Goal: Transaction & Acquisition: Purchase product/service

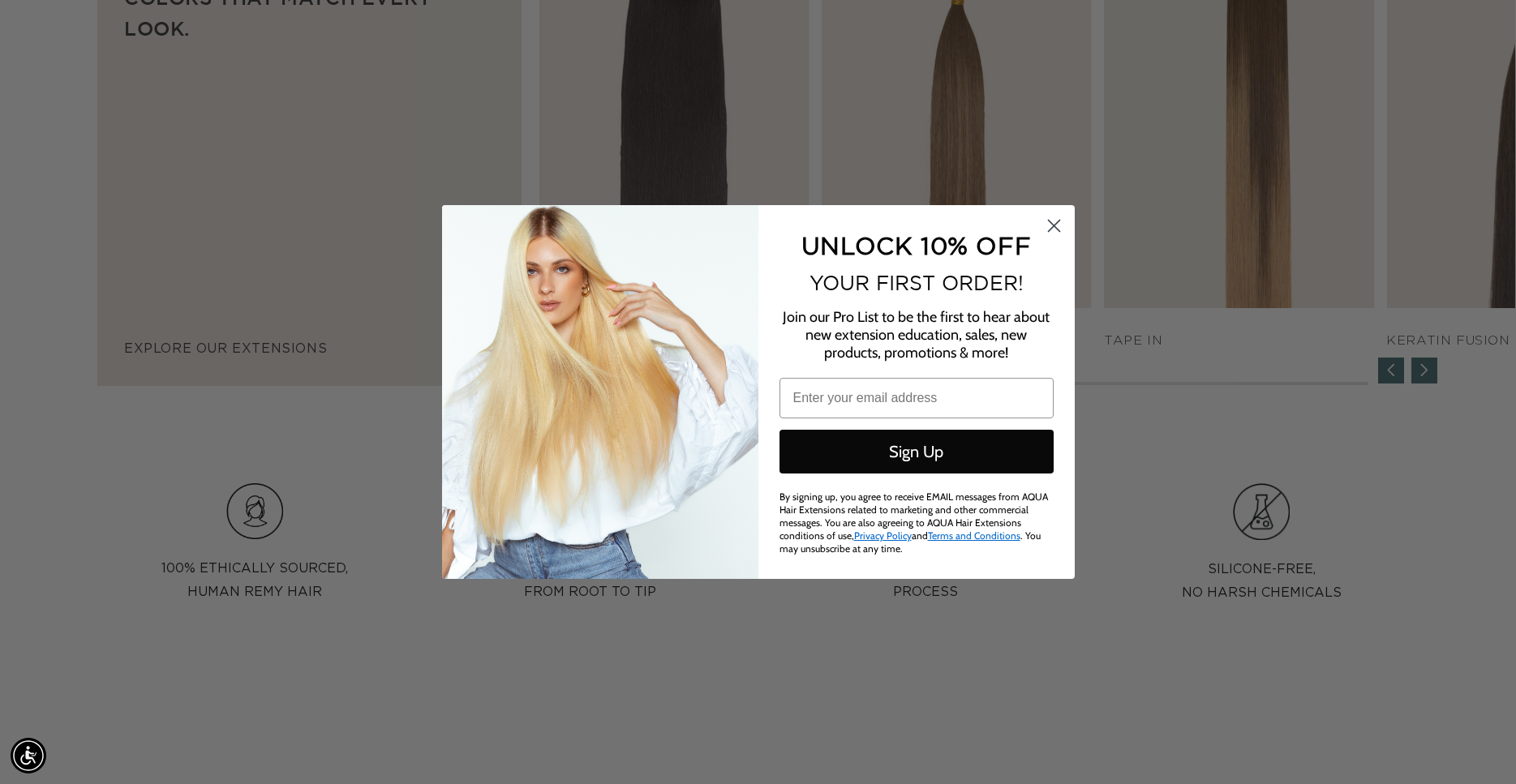
scroll to position [0, 1401]
click at [1050, 226] on circle "Close dialog" at bounding box center [1053, 225] width 27 height 27
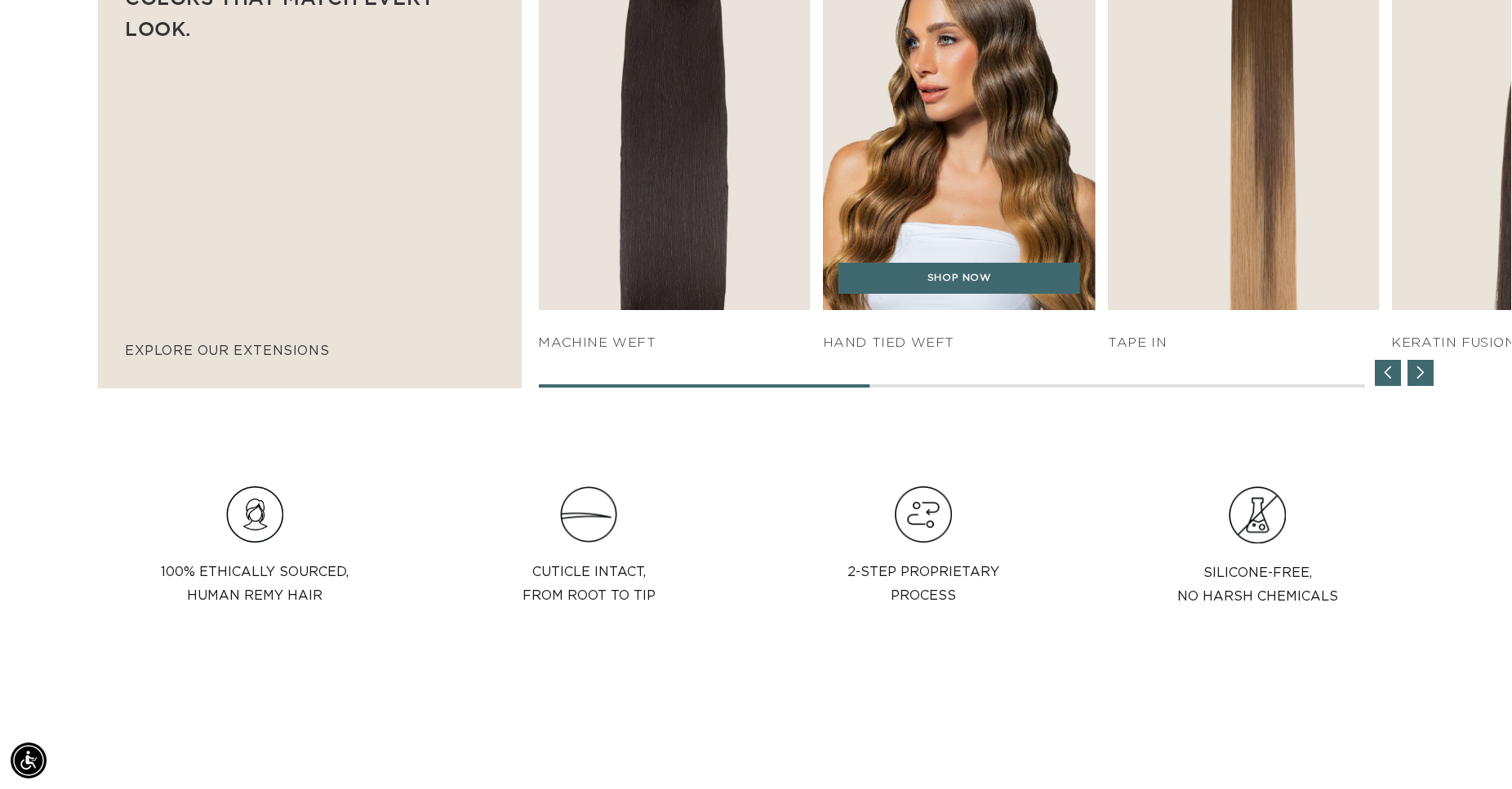
scroll to position [0, 2792]
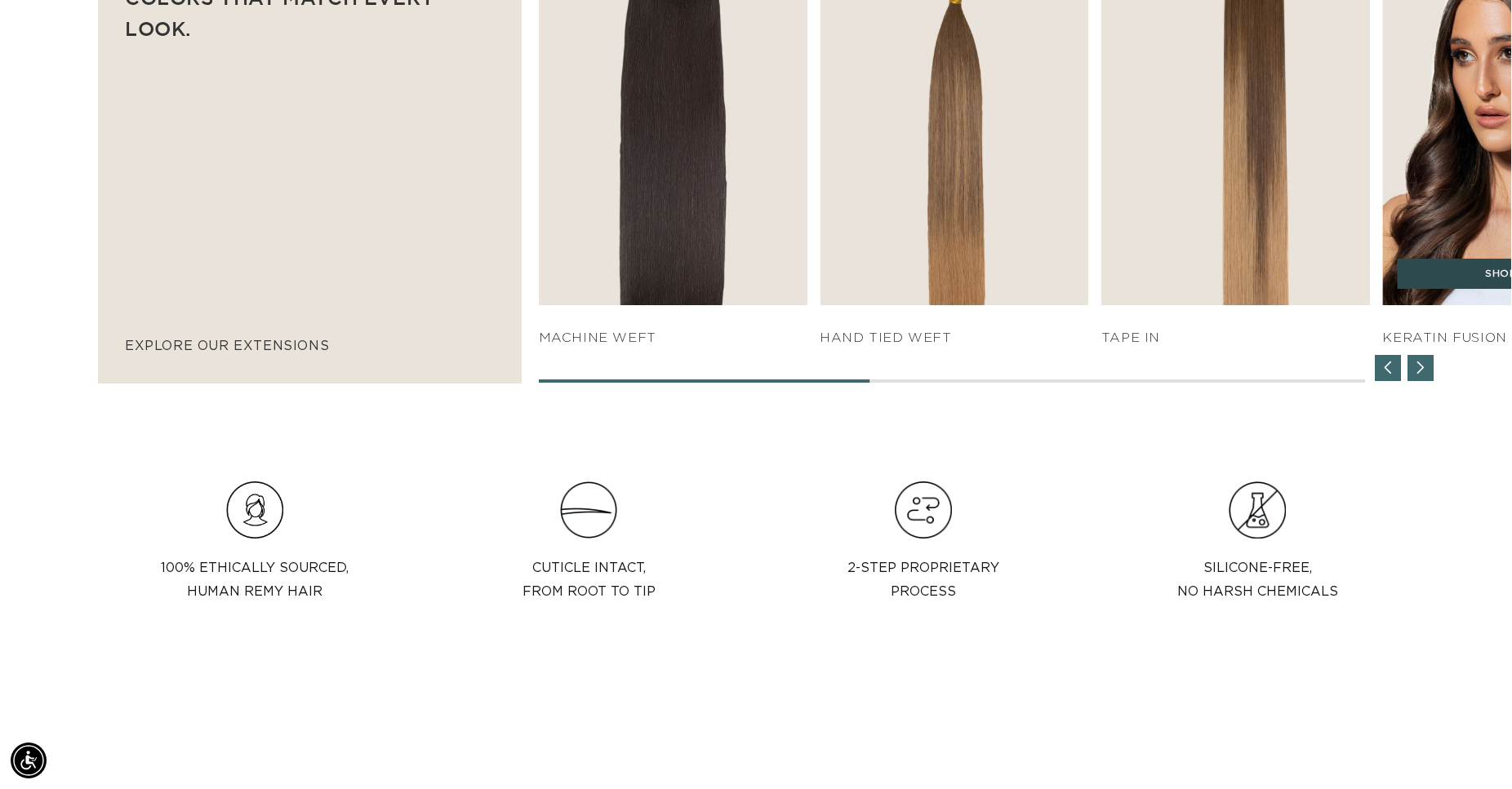
click at [1464, 279] on link "SHOP NOW" at bounding box center [1517, 274] width 240 height 31
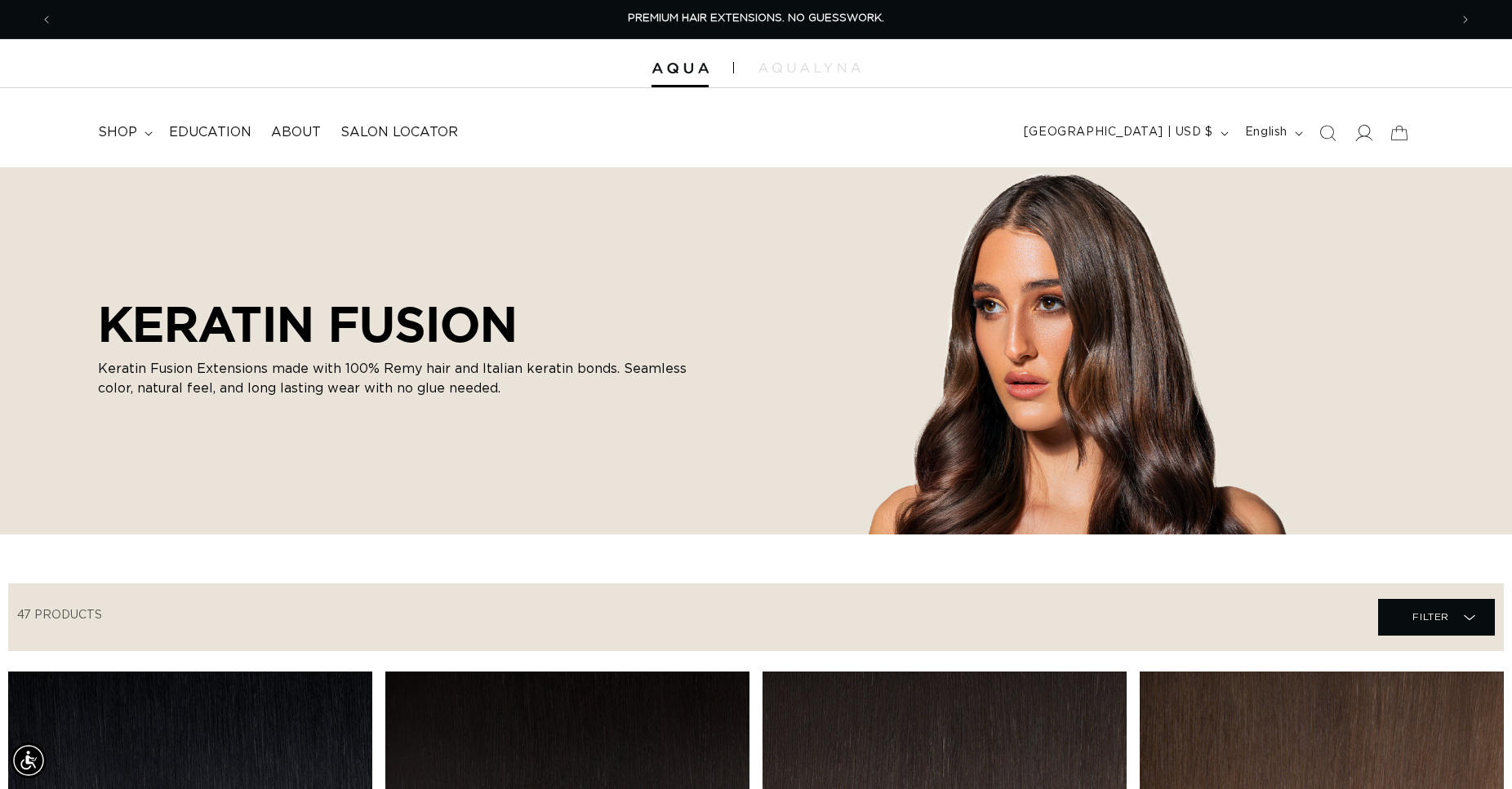
click at [1359, 134] on icon at bounding box center [1363, 133] width 17 height 17
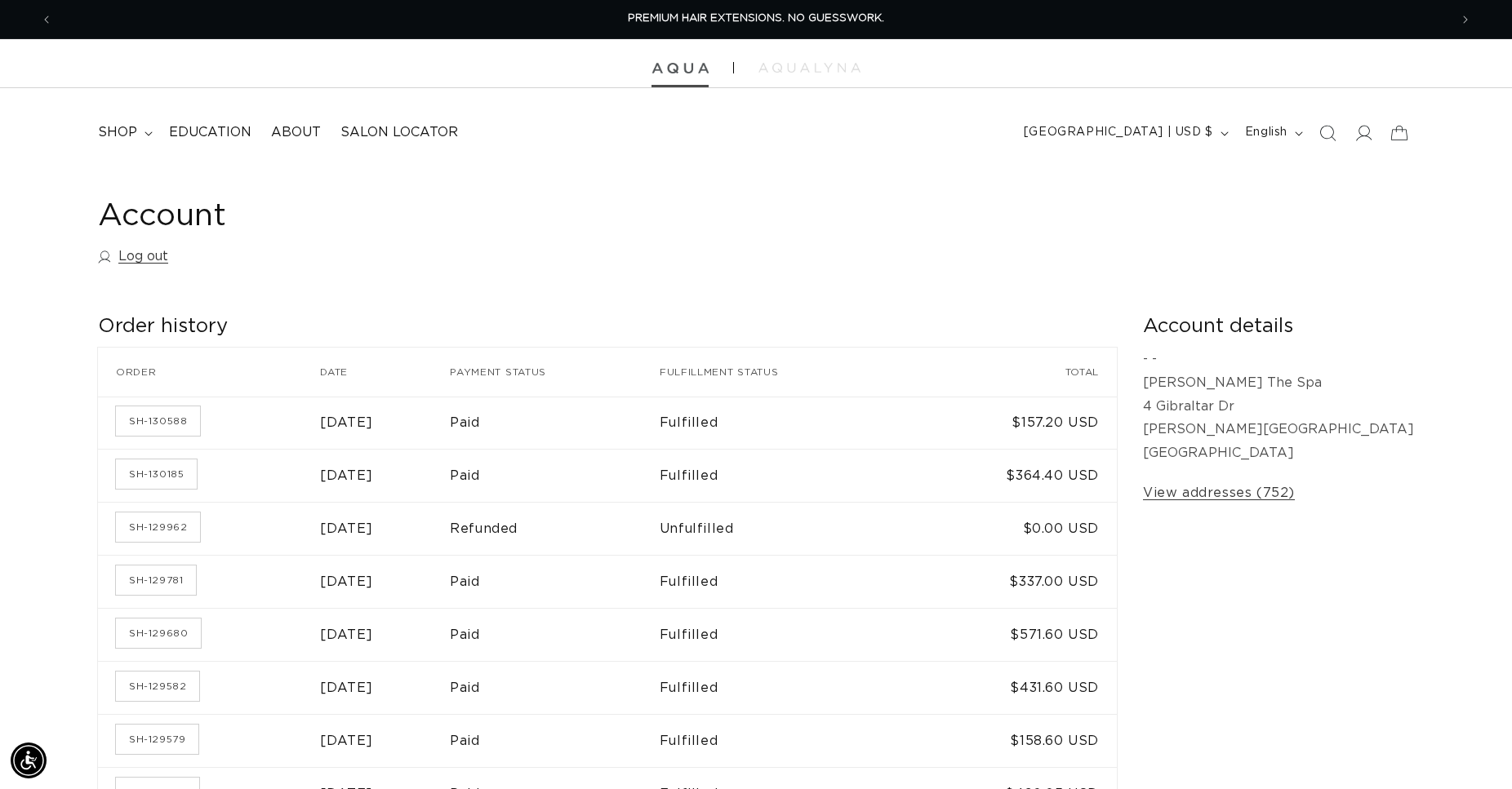
click at [673, 71] on img at bounding box center [680, 68] width 57 height 11
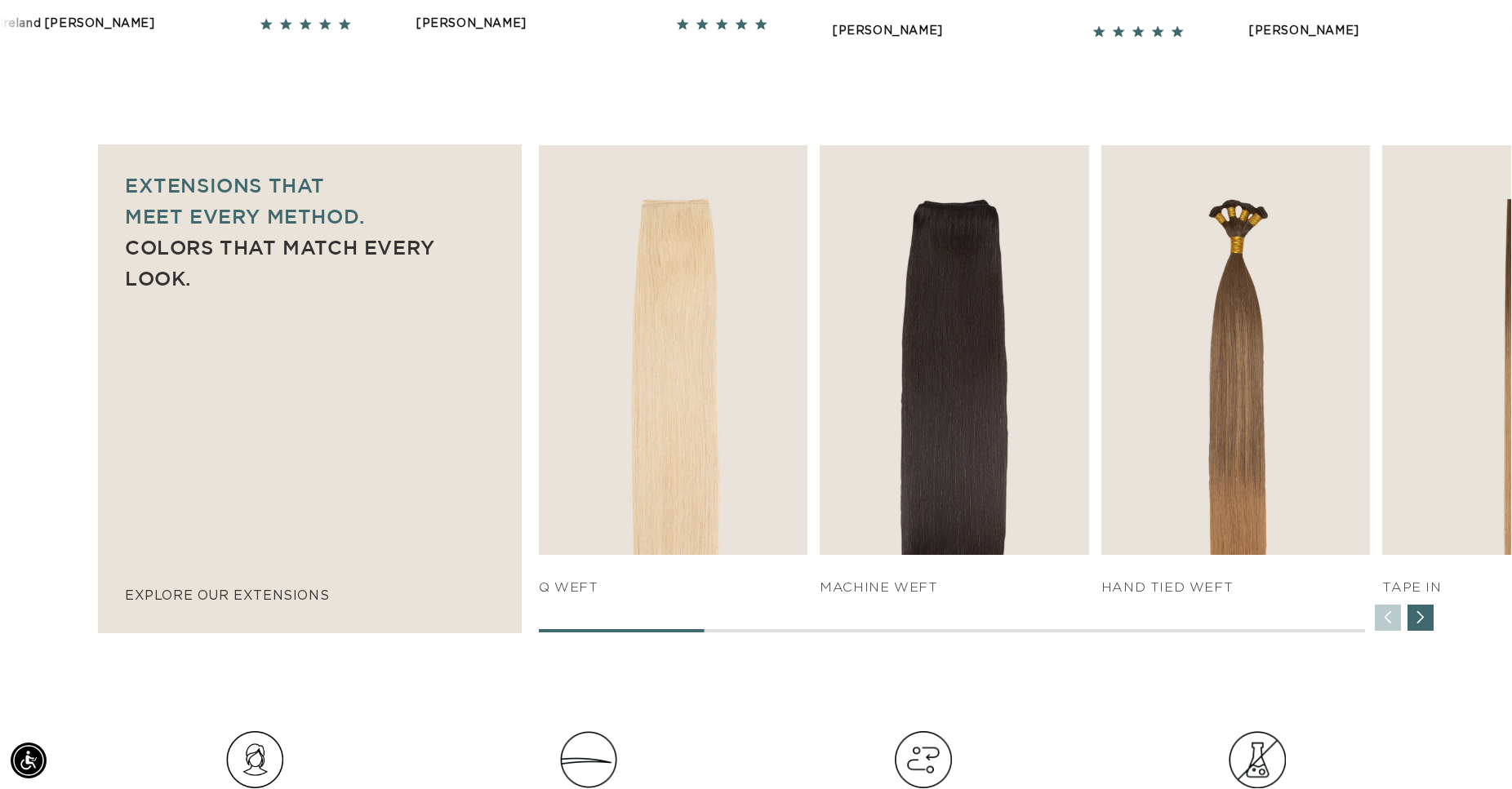
scroll to position [0, 1396]
click at [1419, 620] on div "Next slide" at bounding box center [1420, 618] width 26 height 26
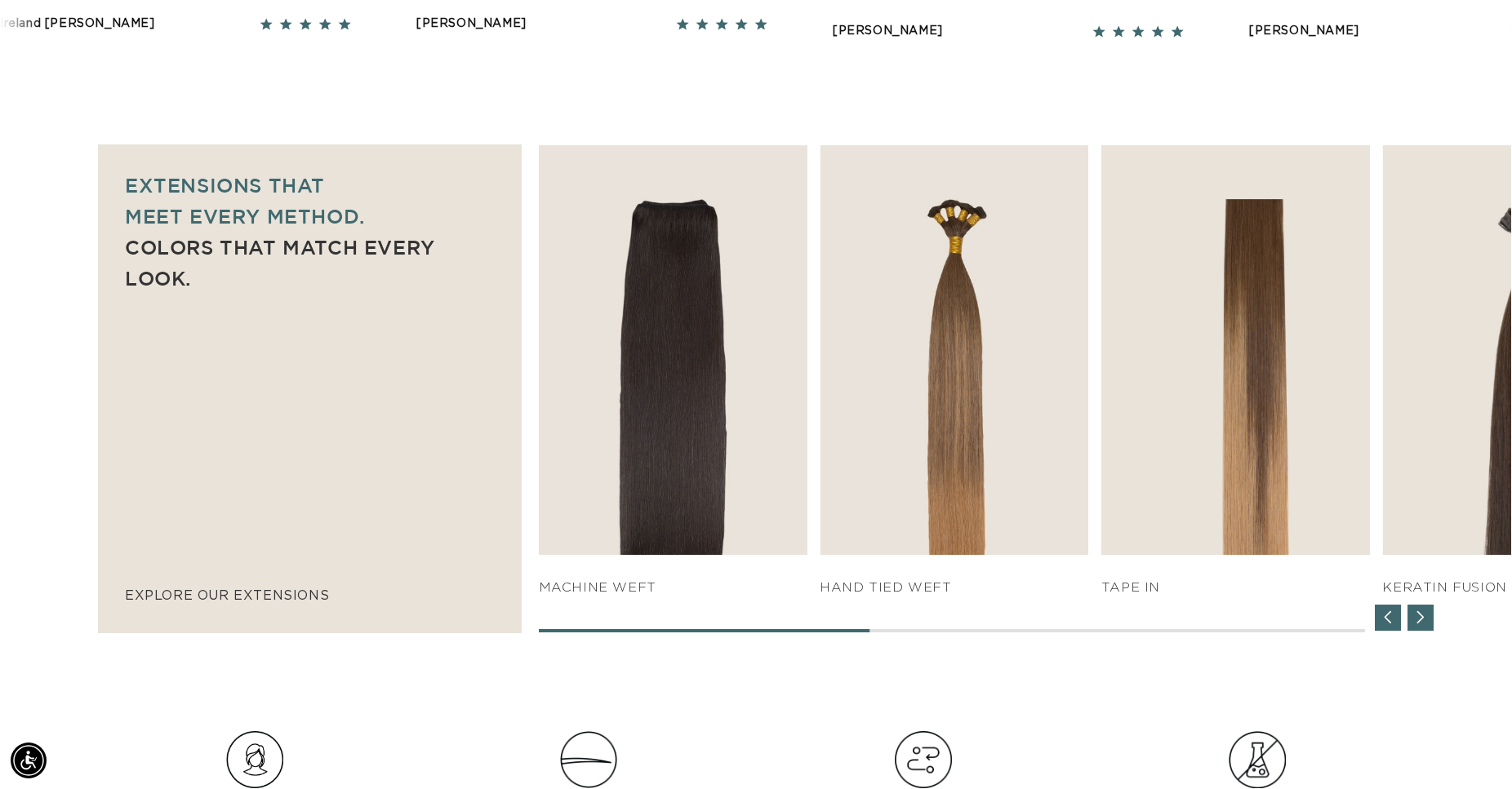
click at [1419, 620] on div "Next slide" at bounding box center [1420, 618] width 26 height 26
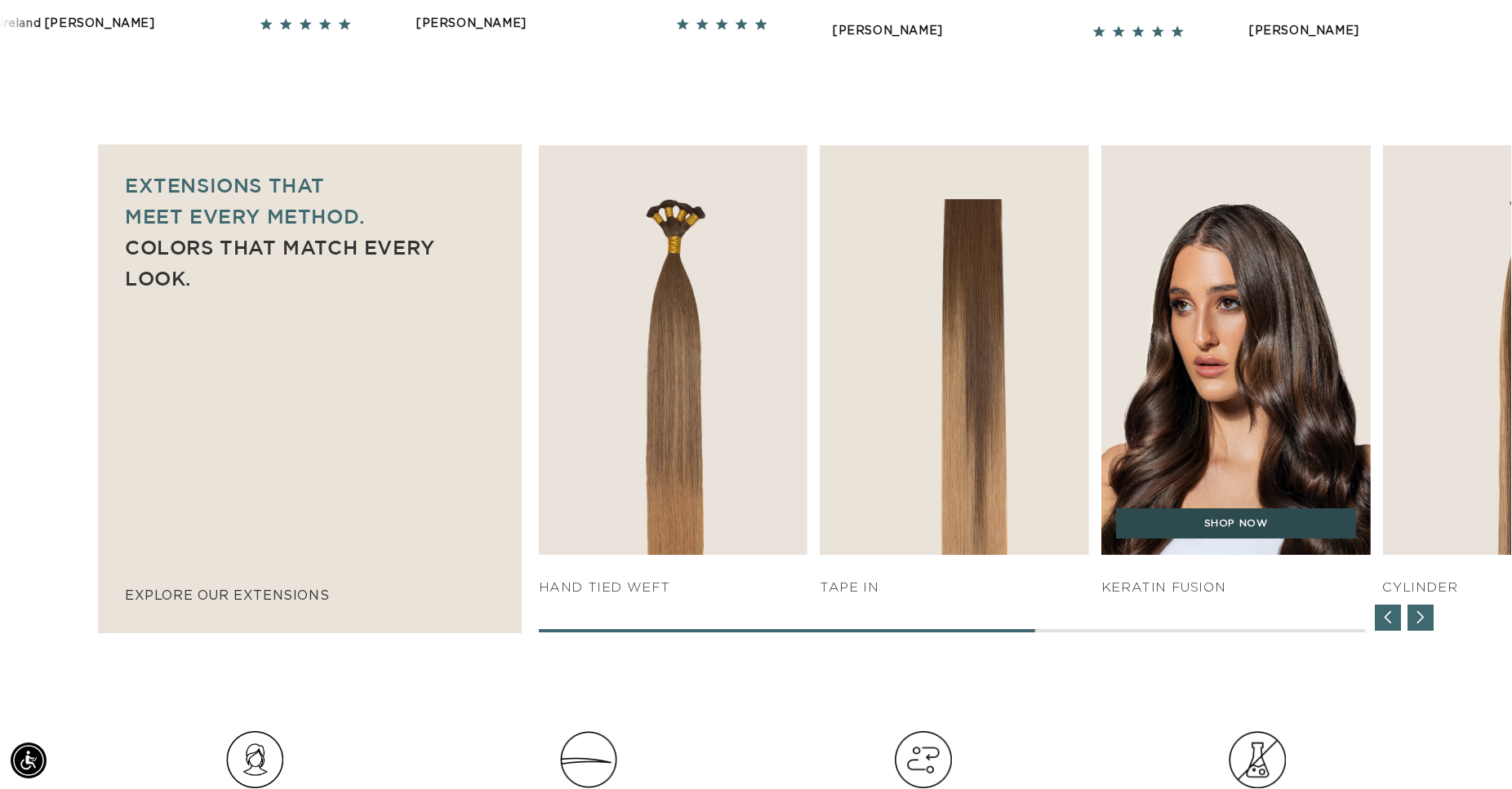
click at [1210, 519] on link "SHOP NOW" at bounding box center [1236, 524] width 240 height 31
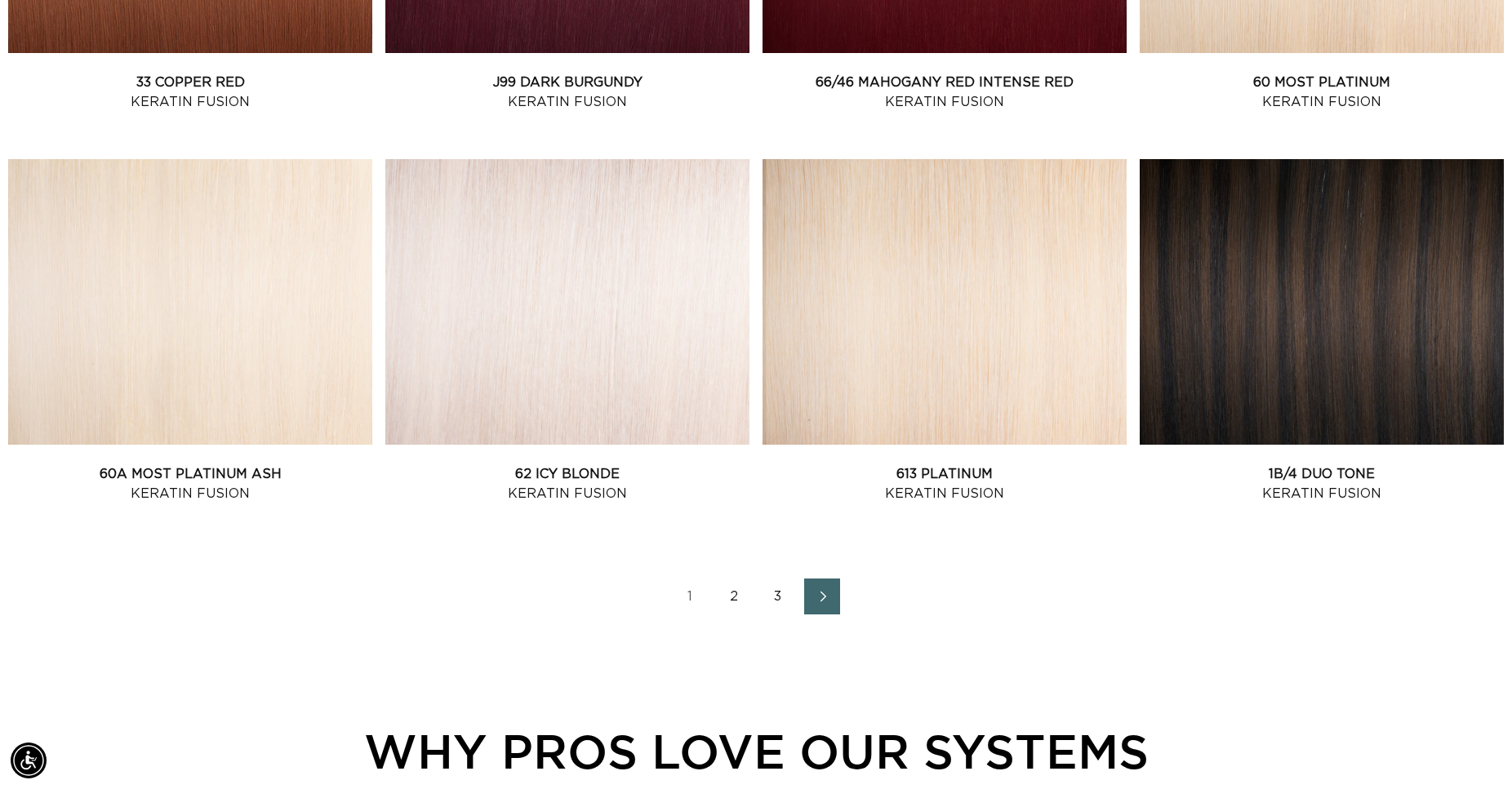
scroll to position [0, 2792]
click at [817, 595] on icon "Next page" at bounding box center [823, 596] width 22 height 11
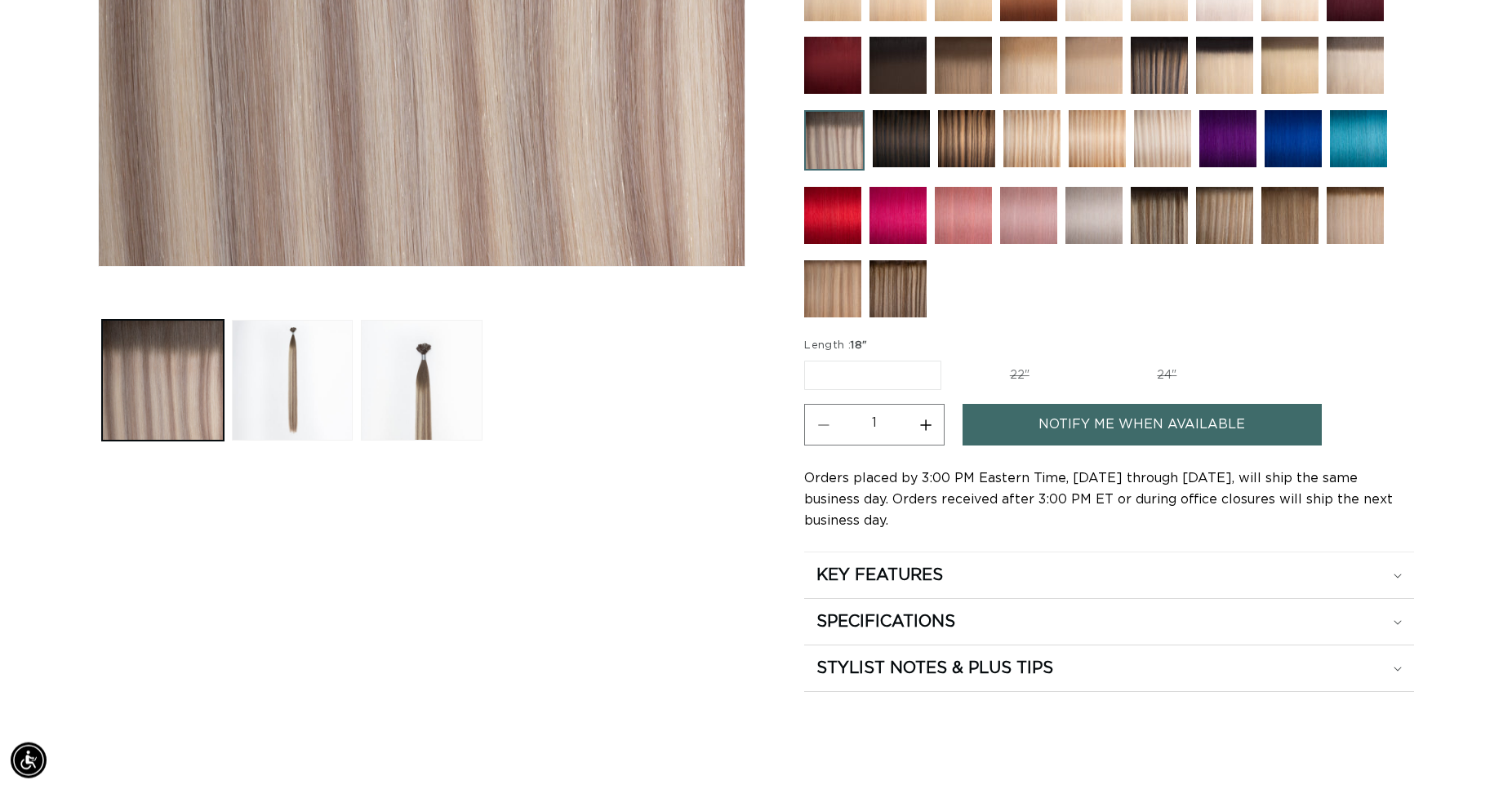
click at [849, 374] on label "18" Variant sold out or unavailable" at bounding box center [872, 375] width 137 height 29
click at [809, 359] on input "18" Variant sold out or unavailable" at bounding box center [808, 358] width 1 height 1
click at [1032, 373] on label "22" Variant sold out or unavailable" at bounding box center [1019, 375] width 139 height 28
click at [950, 359] on input "22" Variant sold out or unavailable" at bounding box center [949, 358] width 1 height 1
radio input "true"
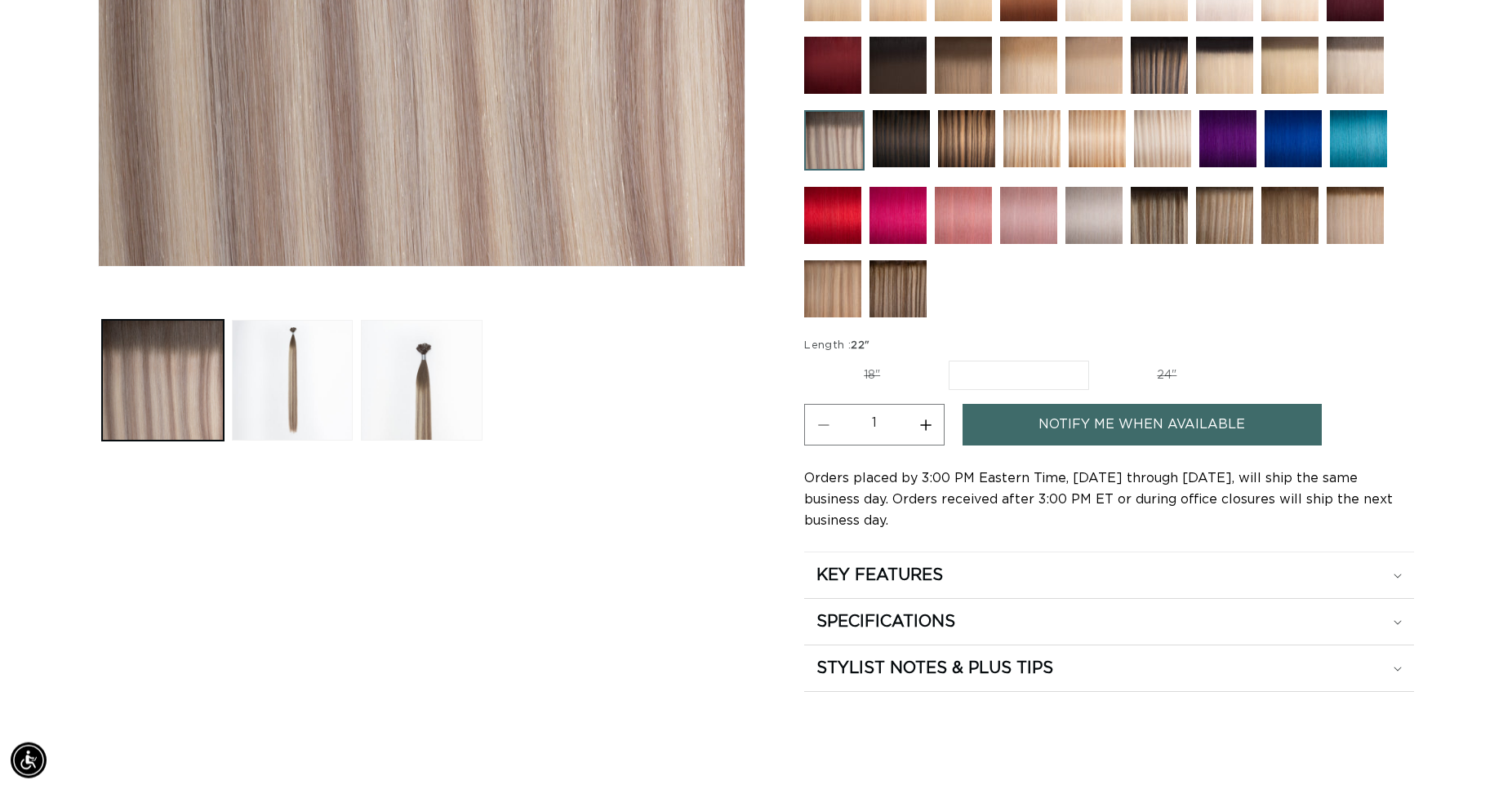
click at [1178, 367] on label "24" Variant sold out or unavailable" at bounding box center [1166, 375] width 139 height 28
click at [1098, 359] on input "24" Variant sold out or unavailable" at bounding box center [1097, 358] width 1 height 1
radio input "true"
click at [857, 372] on label "18" Variant sold out or unavailable" at bounding box center [871, 375] width 136 height 28
click at [809, 359] on input "18" Variant sold out or unavailable" at bounding box center [808, 358] width 1 height 1
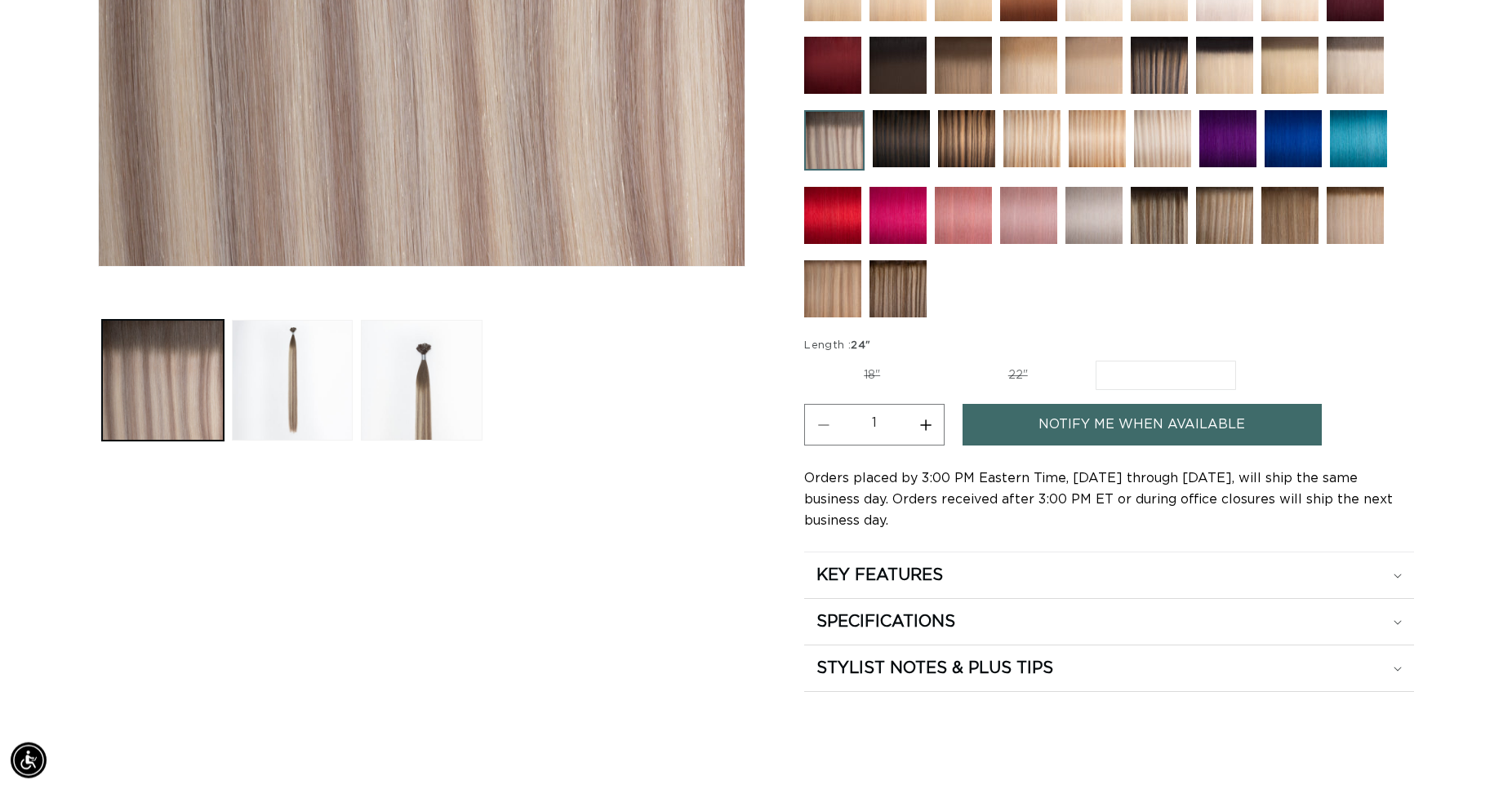
radio input "true"
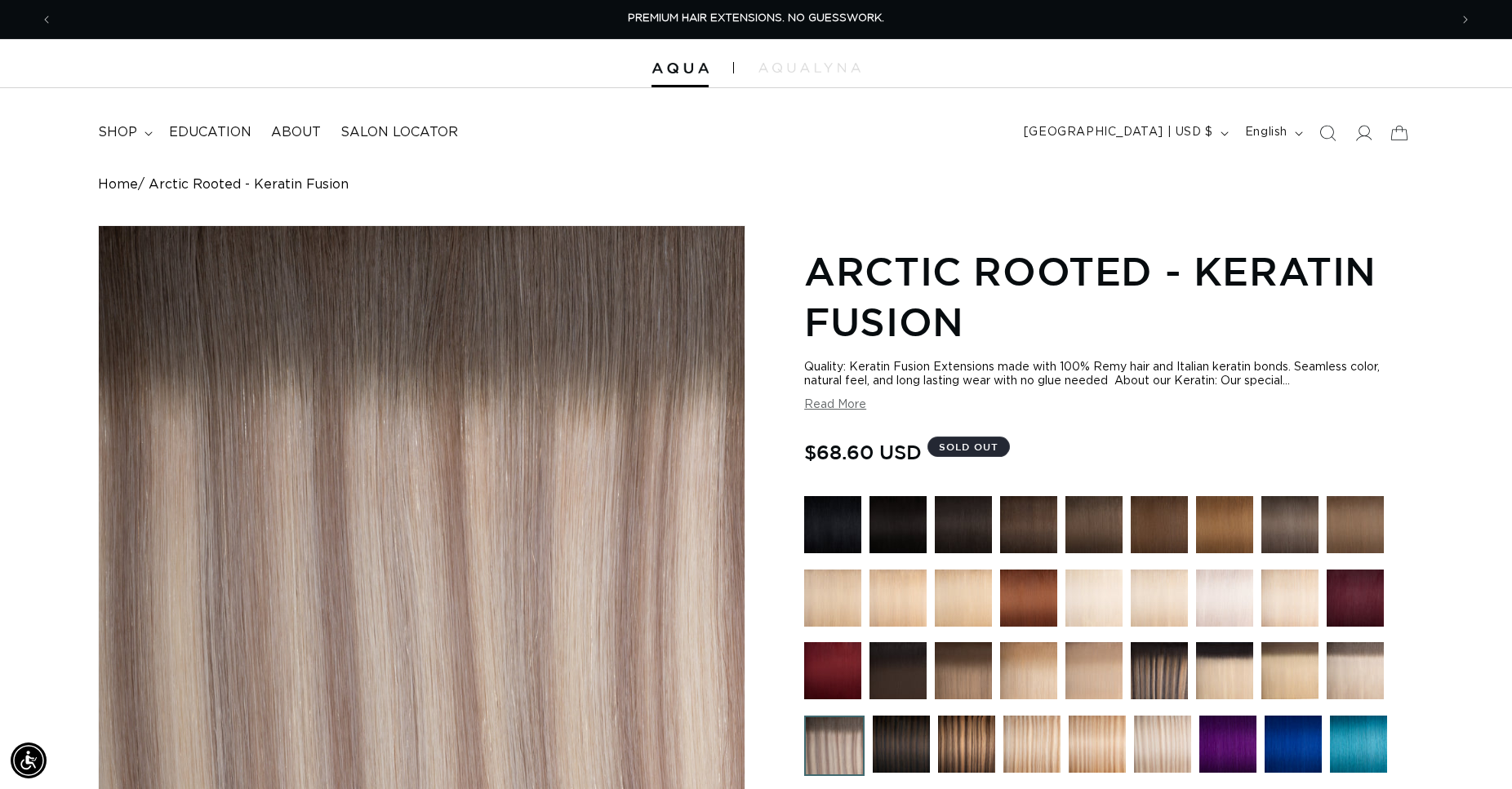
scroll to position [0, 2792]
